Goal: Task Accomplishment & Management: Manage account settings

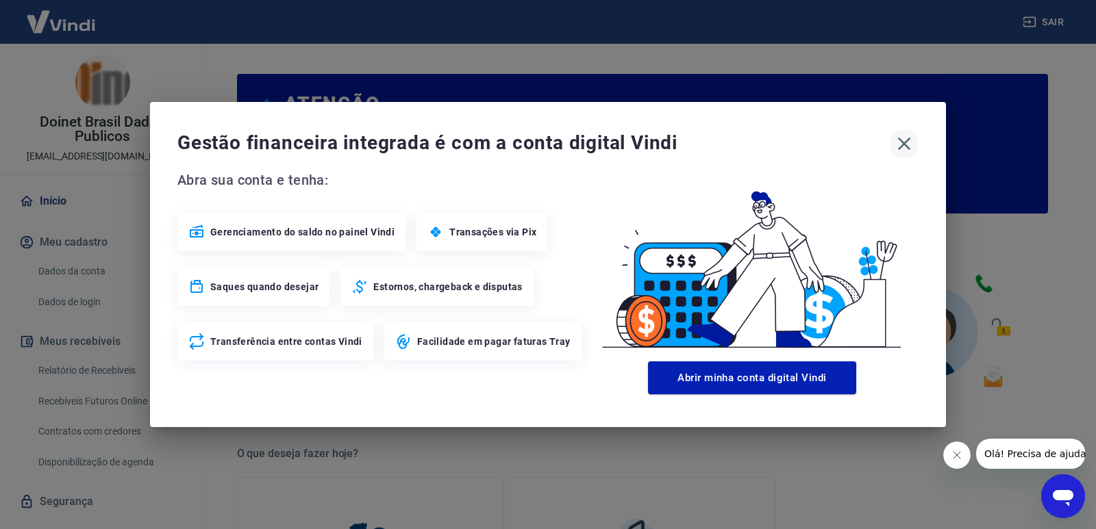
click at [901, 138] on icon "button" at bounding box center [904, 144] width 22 height 22
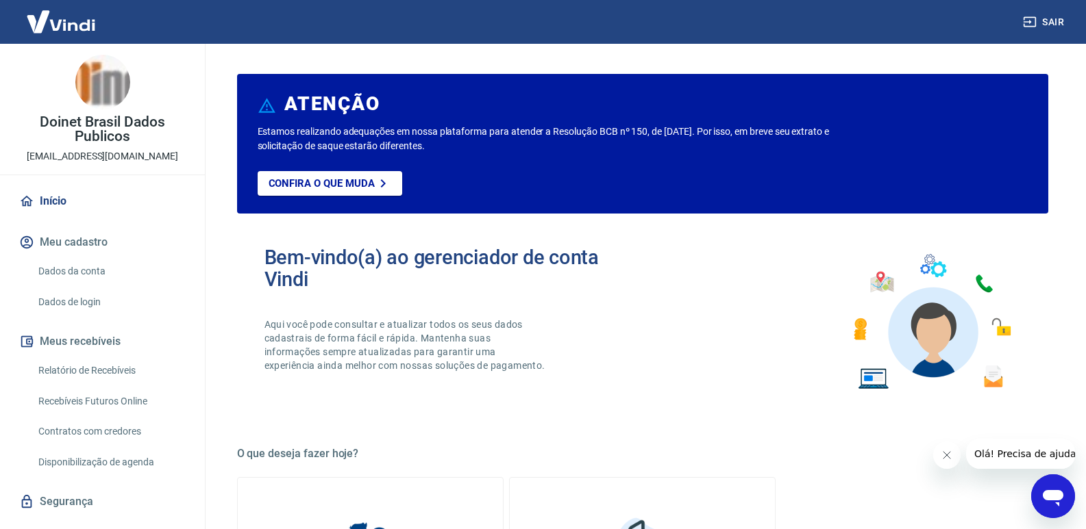
click at [947, 456] on icon "Fechar mensagem da empresa" at bounding box center [945, 455] width 11 height 11
click at [109, 373] on link "Relatório de Recebíveis" at bounding box center [110, 371] width 155 height 28
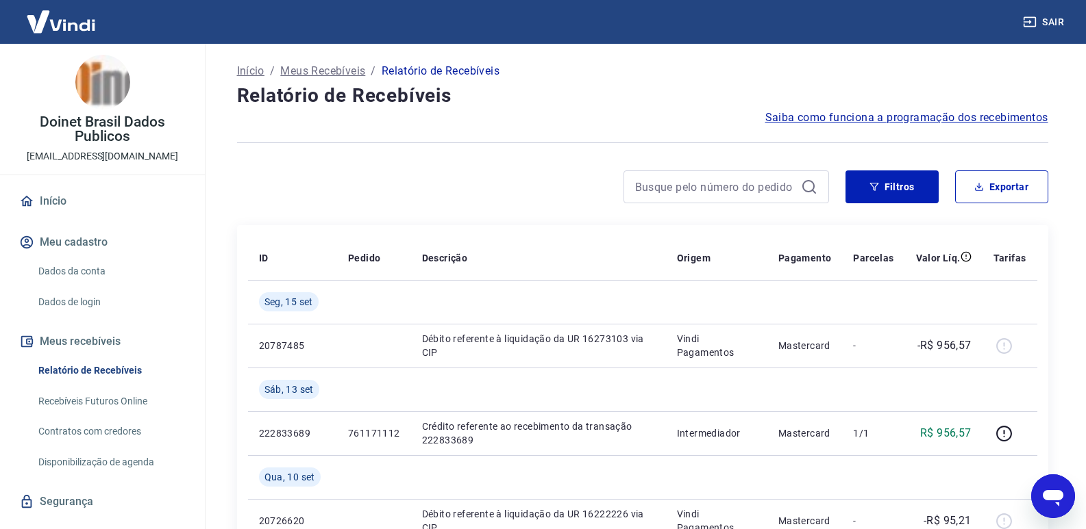
click at [519, 182] on div at bounding box center [533, 187] width 592 height 33
drag, startPoint x: 893, startPoint y: 185, endPoint x: 521, endPoint y: 162, distance: 371.9
click at [893, 185] on button "Filtros" at bounding box center [891, 187] width 93 height 33
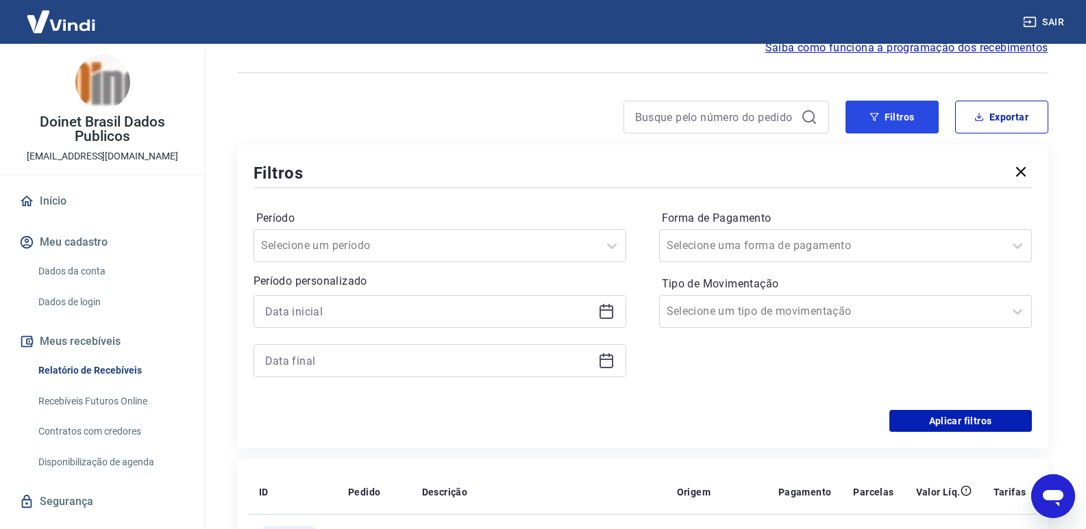
scroll to position [137, 0]
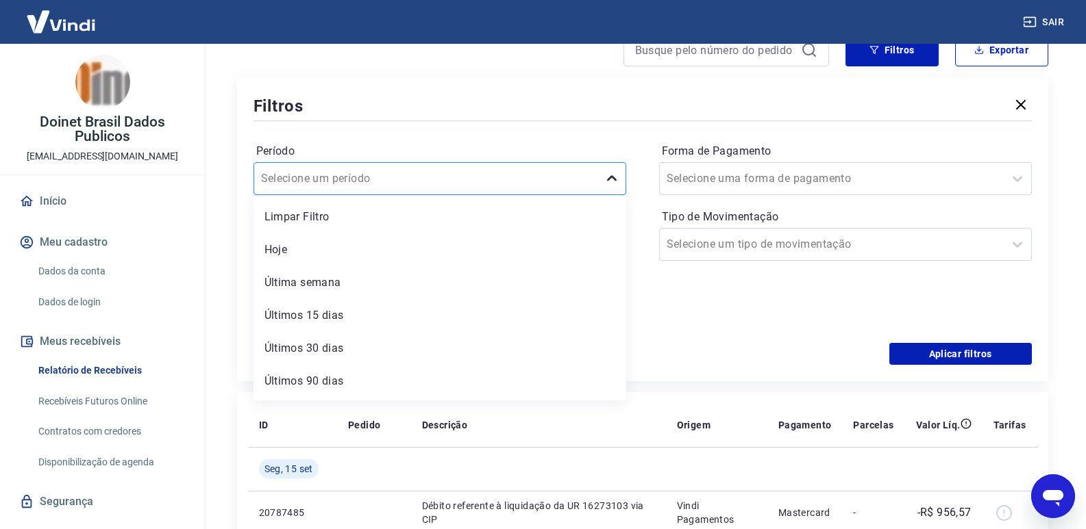
click at [606, 182] on icon at bounding box center [611, 179] width 16 height 16
click at [462, 97] on div "Filtros" at bounding box center [642, 106] width 778 height 24
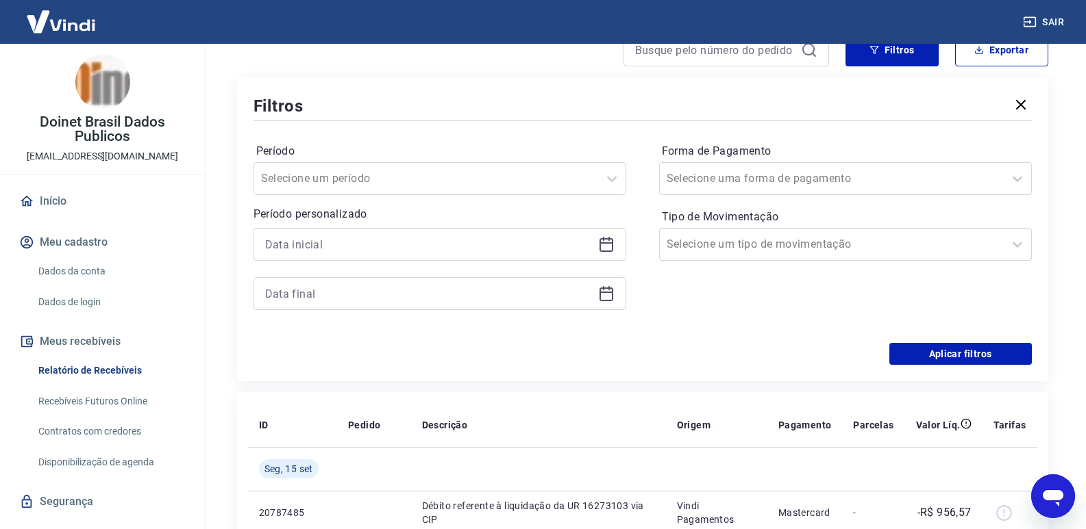
click at [605, 245] on icon at bounding box center [606, 244] width 16 height 16
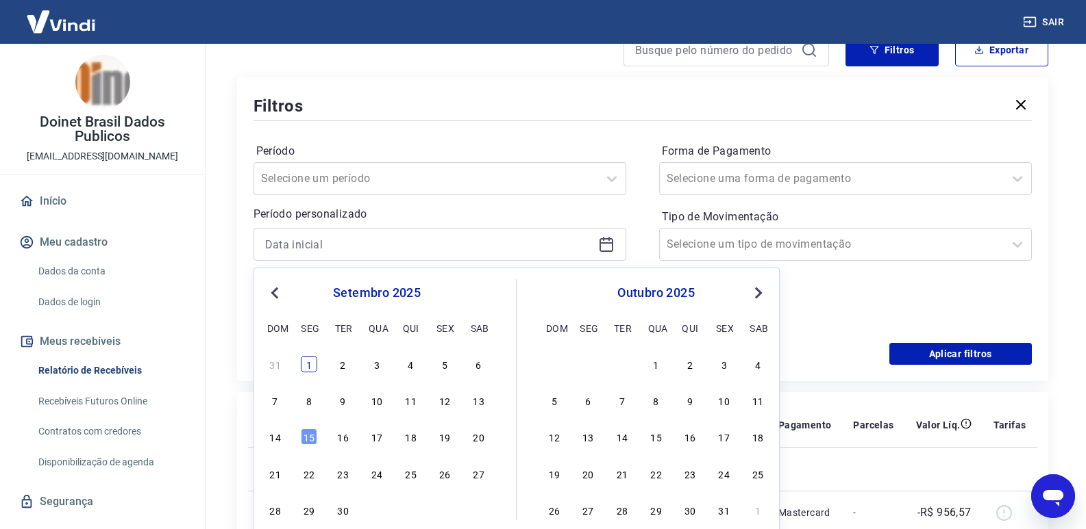
click at [304, 364] on div "1" at bounding box center [309, 364] width 16 height 16
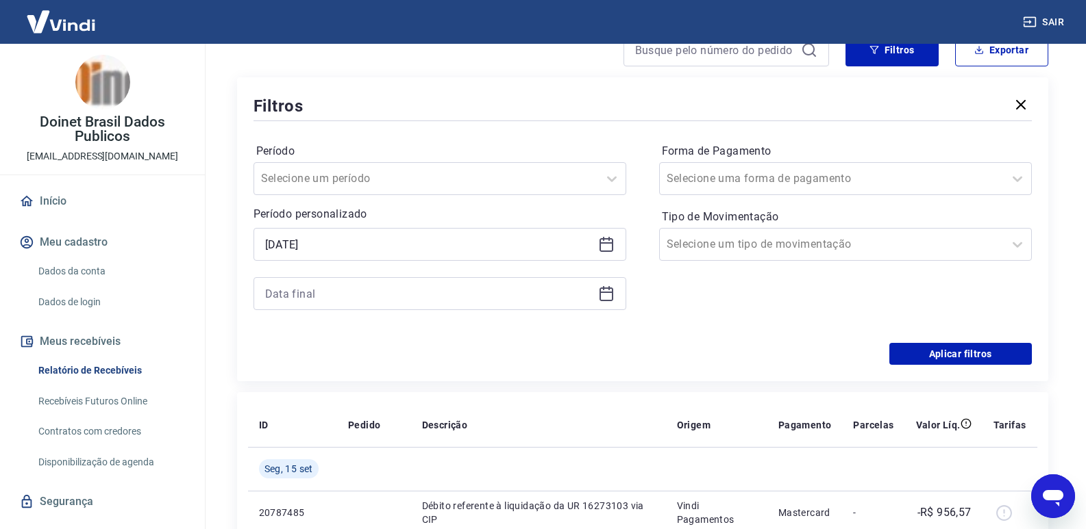
type input "[DATE]"
click at [608, 292] on icon at bounding box center [606, 292] width 14 height 1
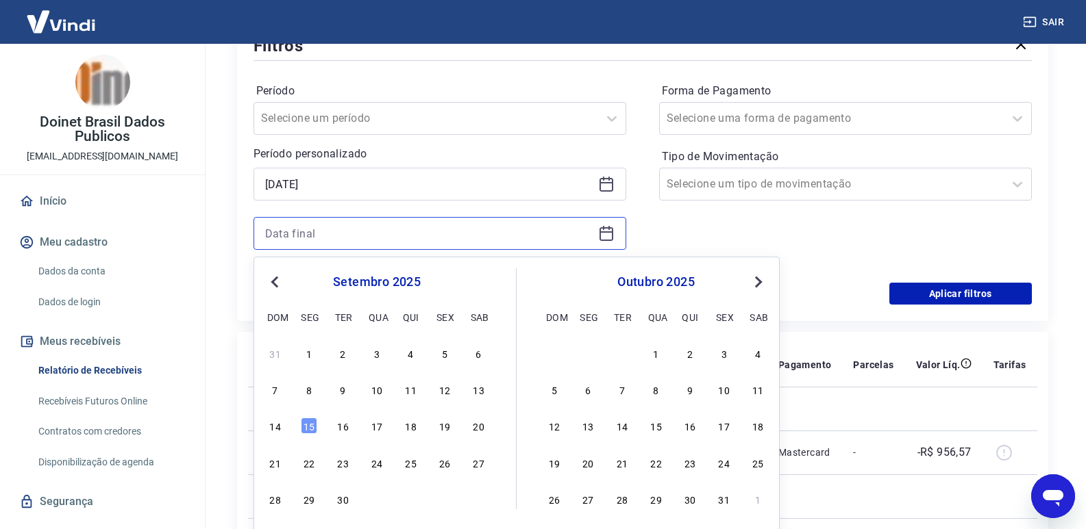
scroll to position [205, 0]
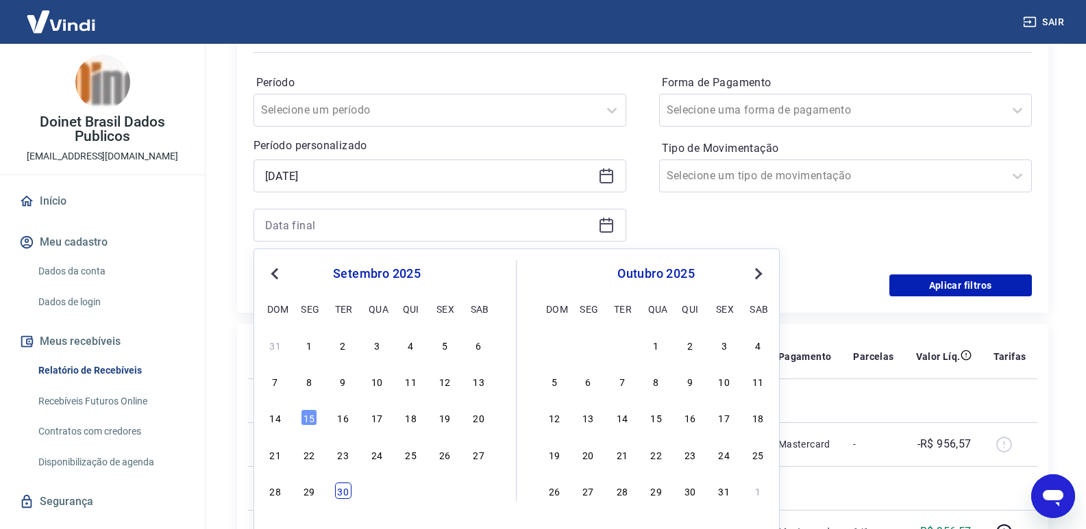
click at [349, 492] on div "30" at bounding box center [343, 491] width 16 height 16
type input "[DATE]"
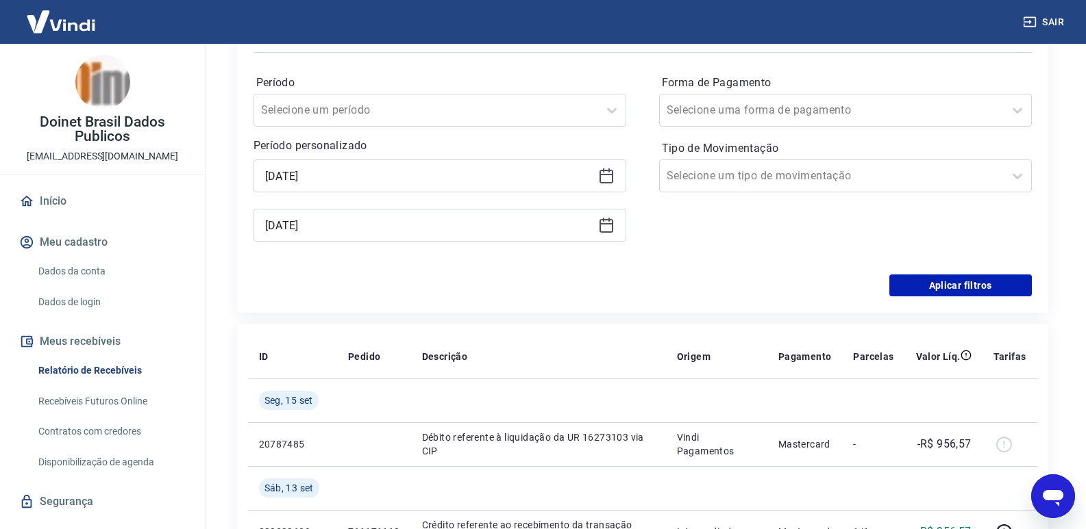
click at [796, 273] on div "Período Selecione um período Período personalizado Selected date: [DATE] [DATE]…" at bounding box center [642, 164] width 778 height 219
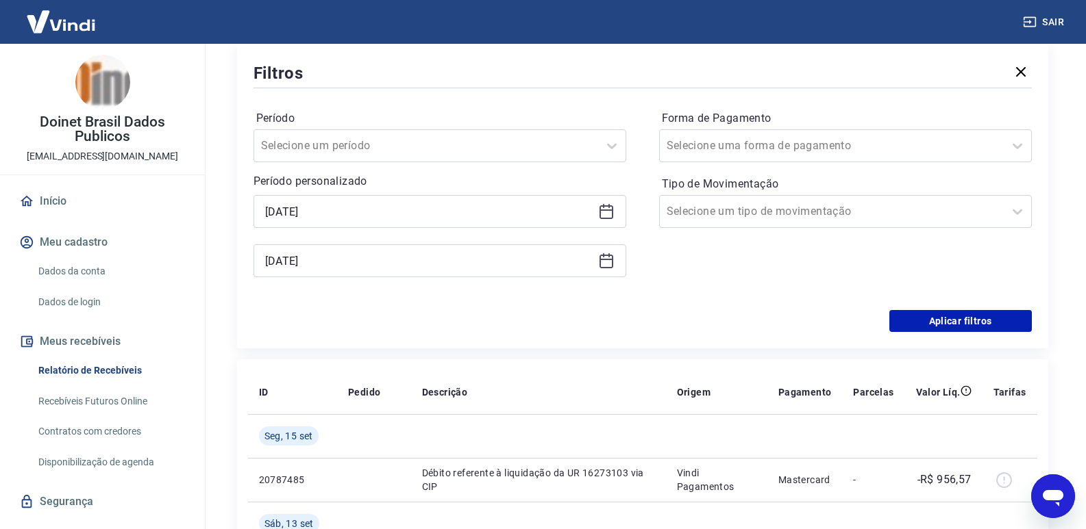
scroll to position [137, 0]
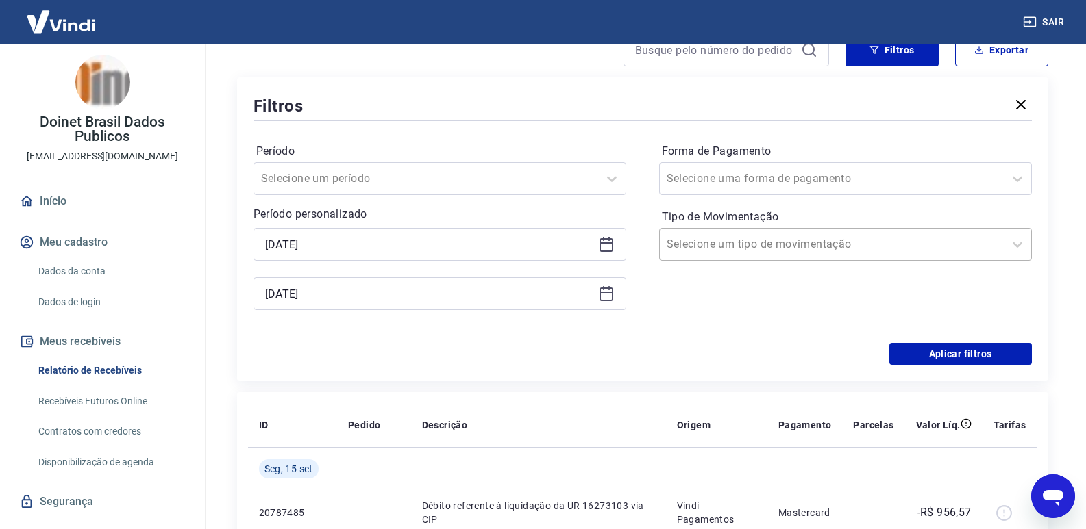
click at [991, 249] on div at bounding box center [831, 244] width 330 height 19
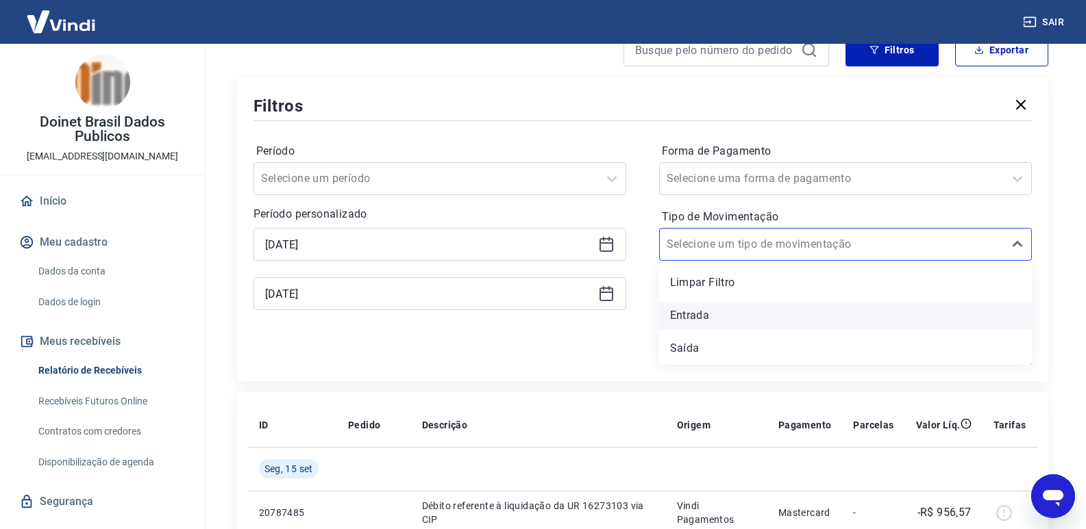
click at [706, 315] on div "Entrada" at bounding box center [845, 315] width 373 height 27
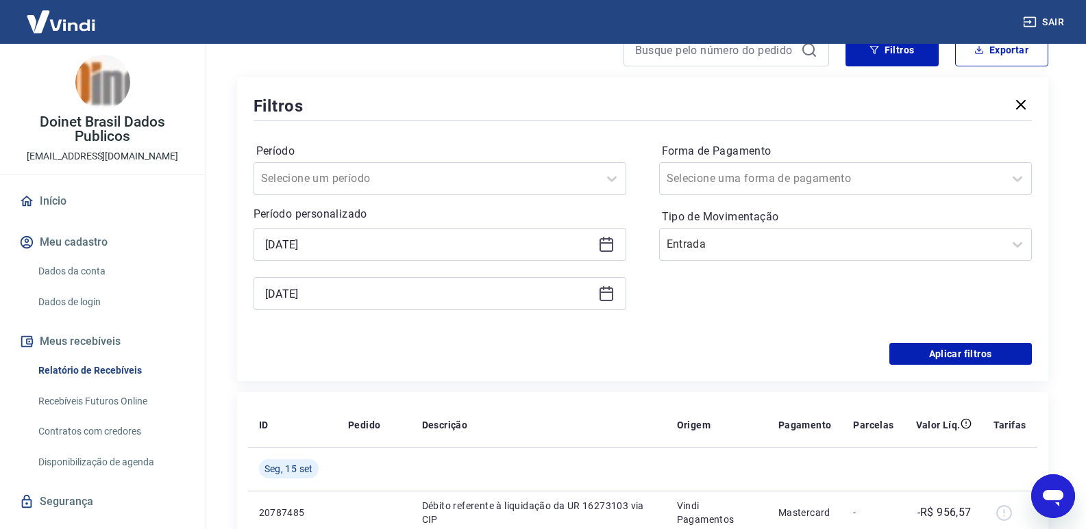
click at [754, 346] on div "Aplicar filtros" at bounding box center [642, 354] width 778 height 22
click at [939, 351] on button "Aplicar filtros" at bounding box center [960, 354] width 142 height 22
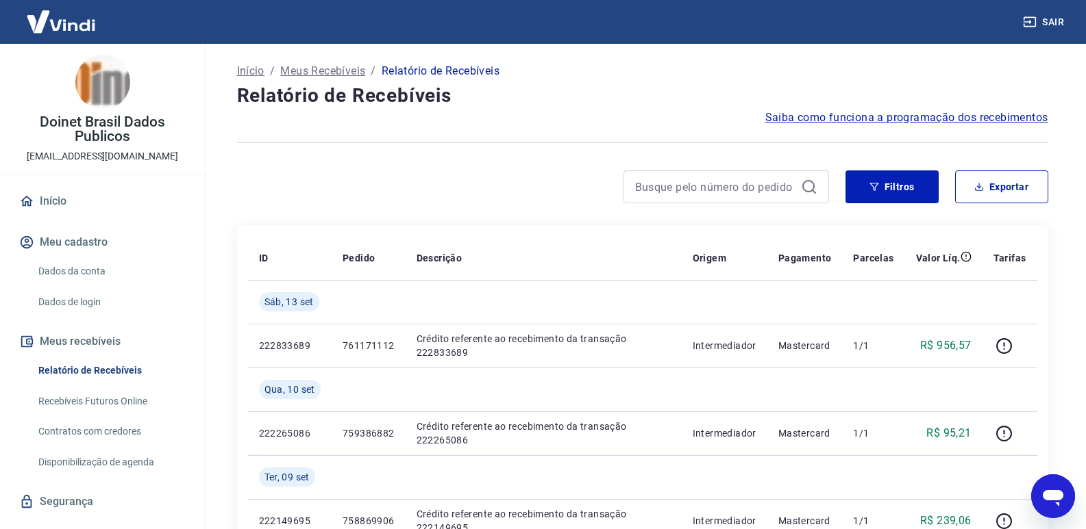
click at [553, 166] on div "Início / Meus Recebíveis / Relatório de Recebíveis Relatório de Recebíveis Saib…" at bounding box center [643, 486] width 844 height 885
